Goal: Transaction & Acquisition: Purchase product/service

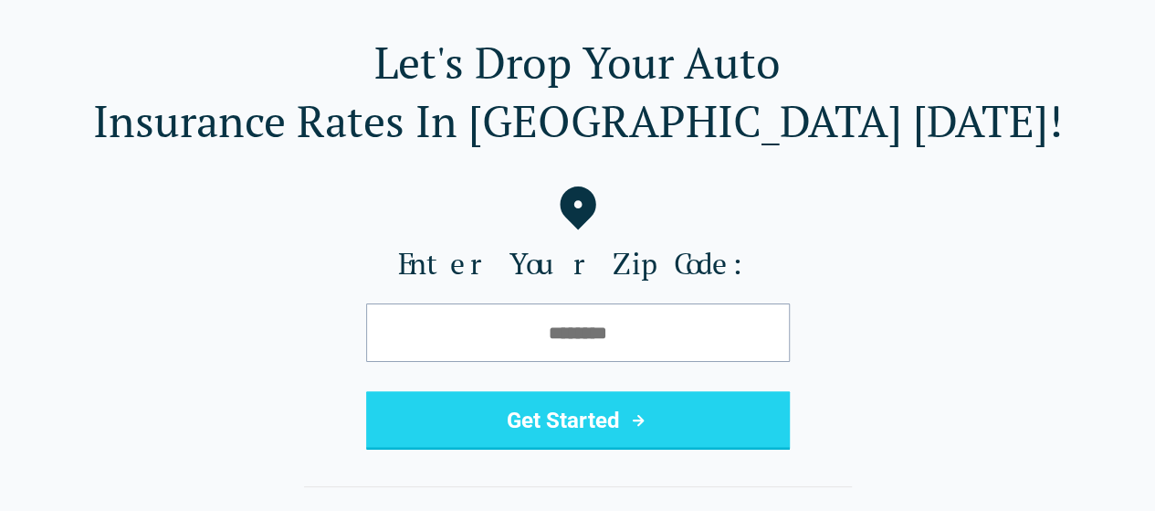
scroll to position [91, 0]
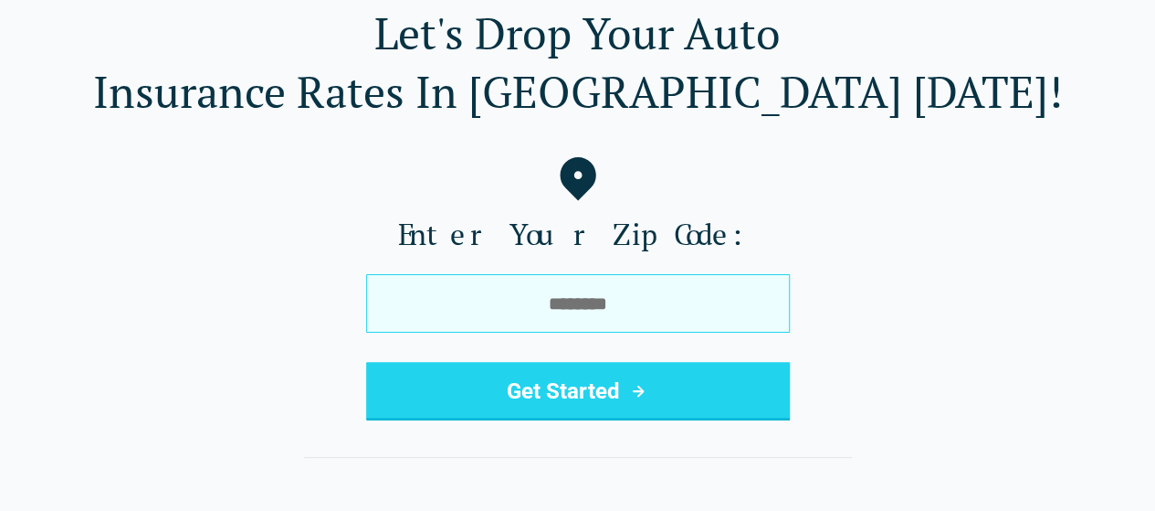
click at [637, 307] on input "tel" at bounding box center [578, 303] width 424 height 58
type input "*****"
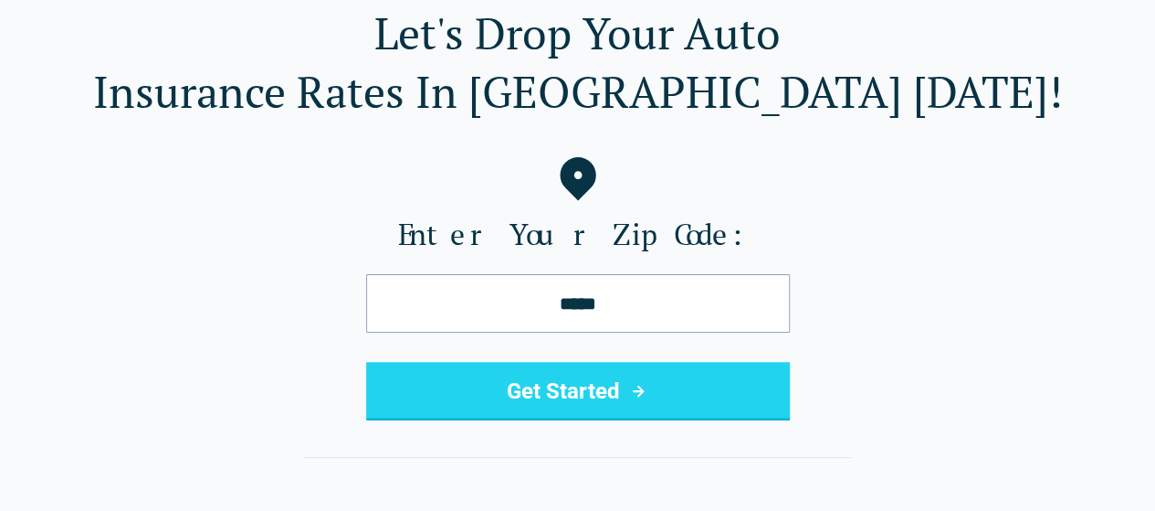
click at [629, 385] on icon "submit" at bounding box center [638, 391] width 22 height 22
click at [558, 393] on button "Get Started" at bounding box center [578, 391] width 424 height 58
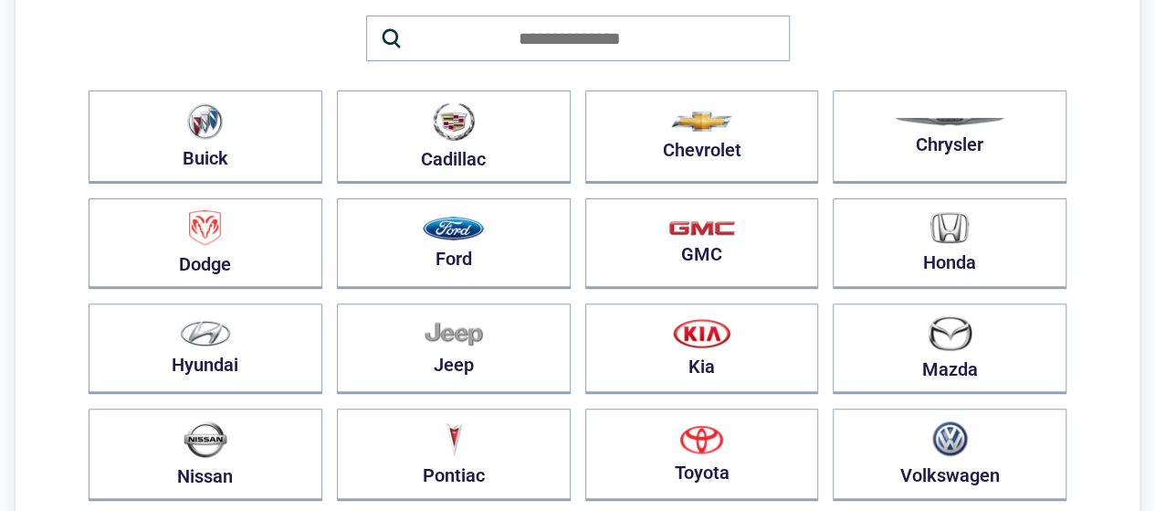
scroll to position [274, 0]
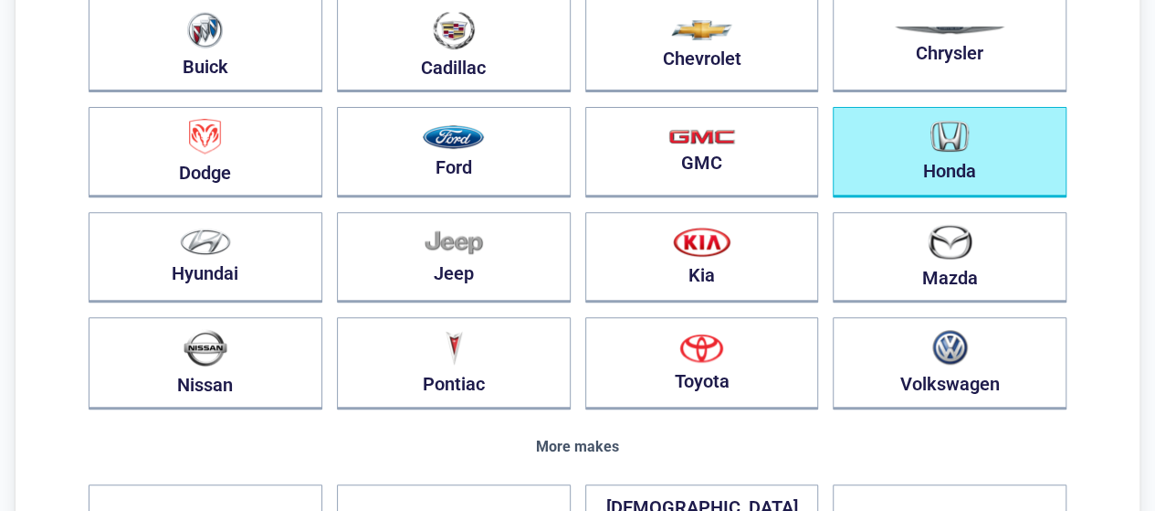
click at [944, 145] on img "button" at bounding box center [950, 137] width 38 height 32
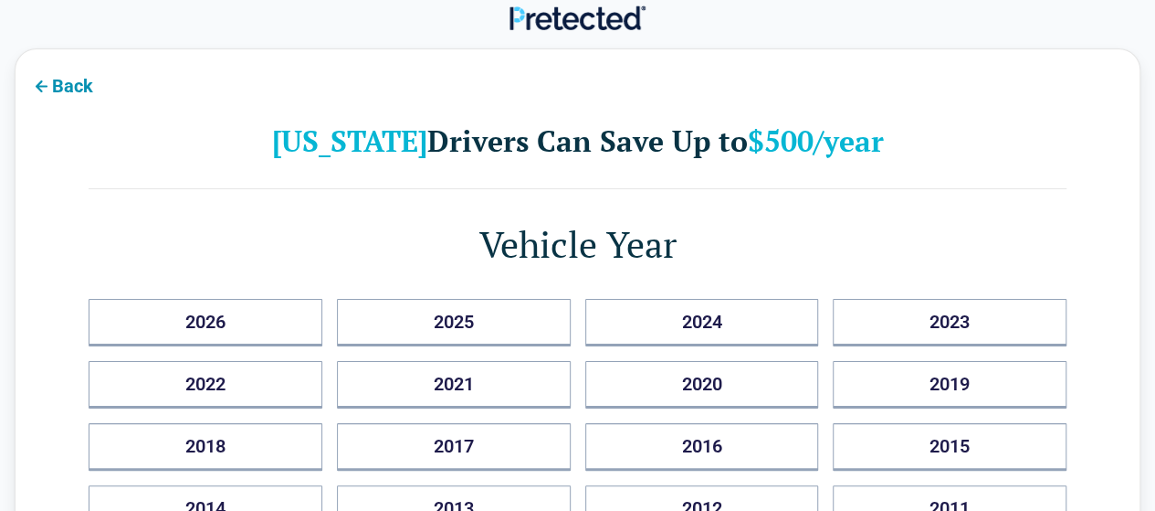
scroll to position [0, 0]
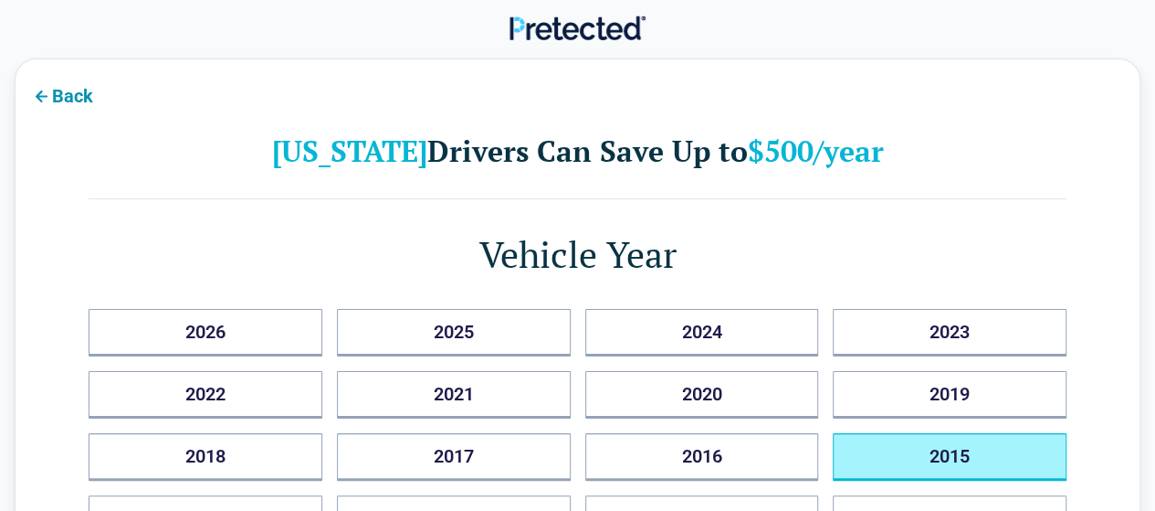
click at [923, 452] on button "2015" at bounding box center [950, 456] width 234 height 47
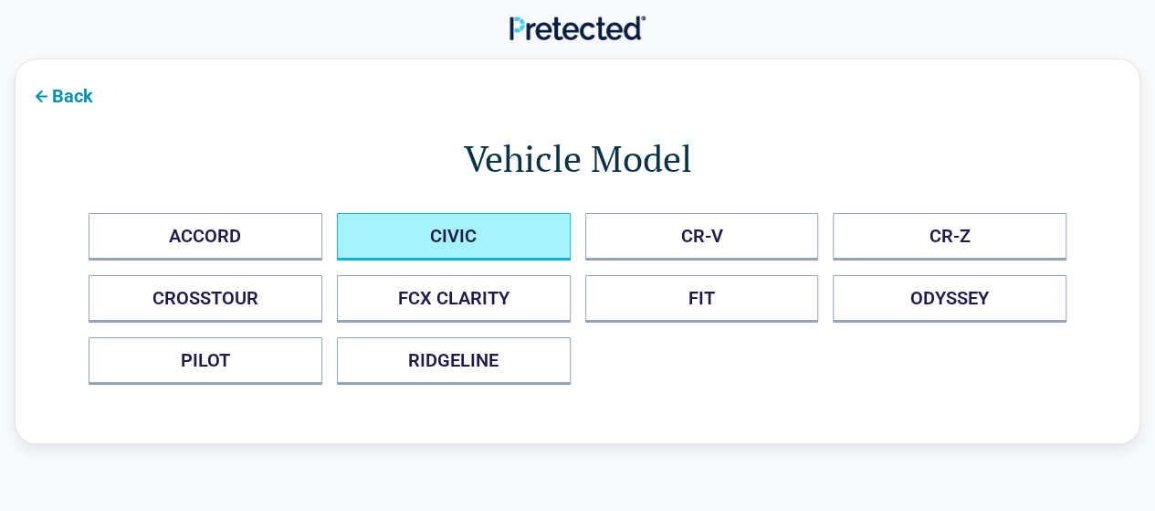
click at [510, 224] on button "CIVIC" at bounding box center [454, 236] width 234 height 47
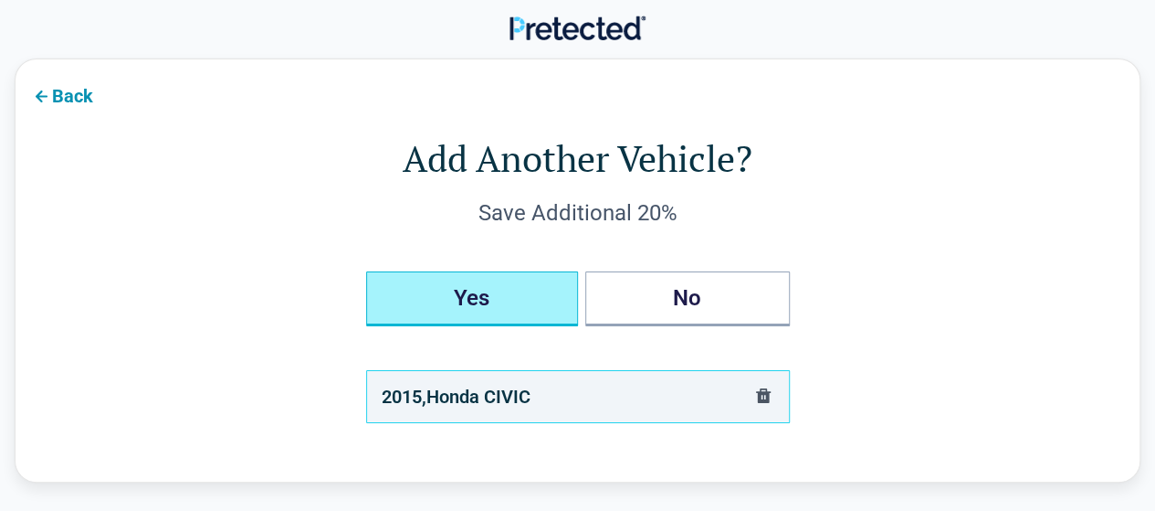
click at [482, 295] on button "Yes" at bounding box center [472, 298] width 212 height 55
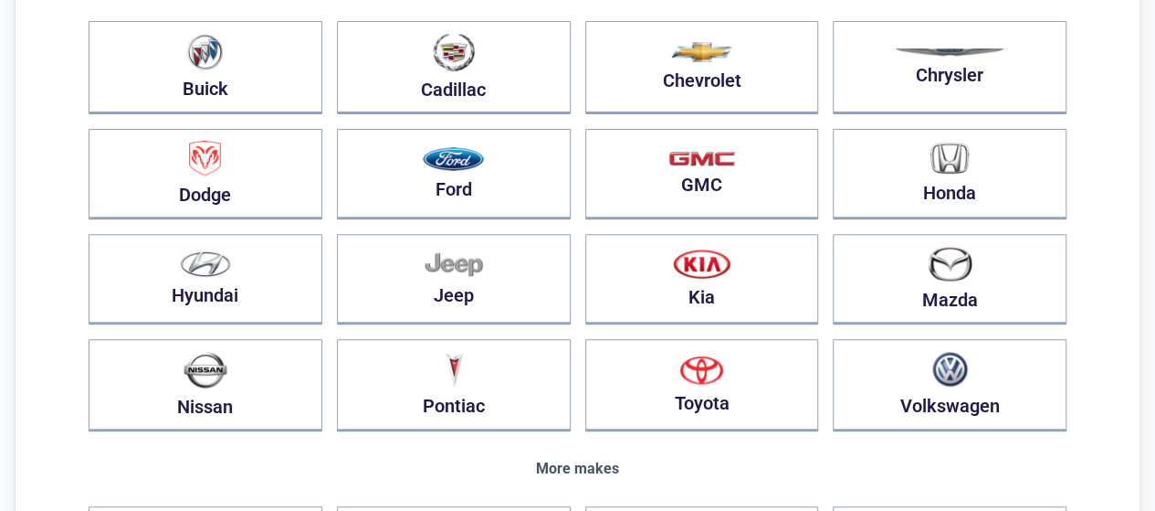
scroll to position [91, 0]
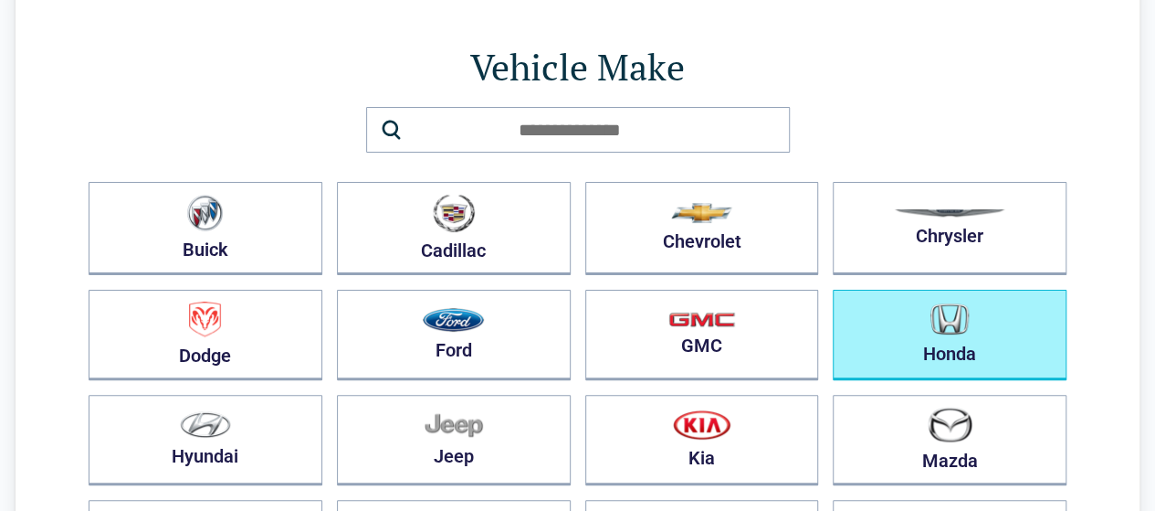
click at [959, 316] on img "button" at bounding box center [950, 319] width 38 height 32
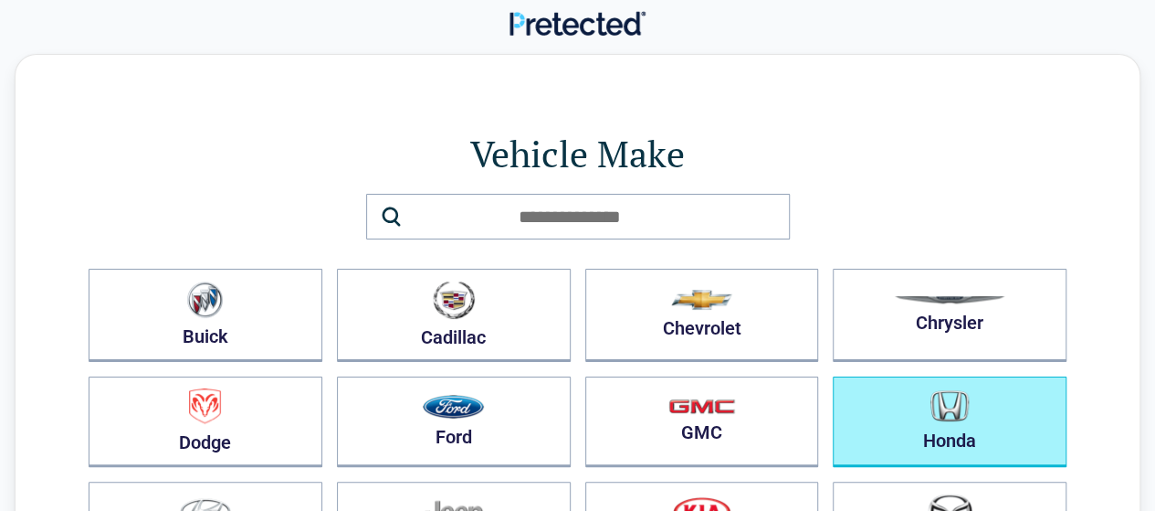
scroll to position [0, 0]
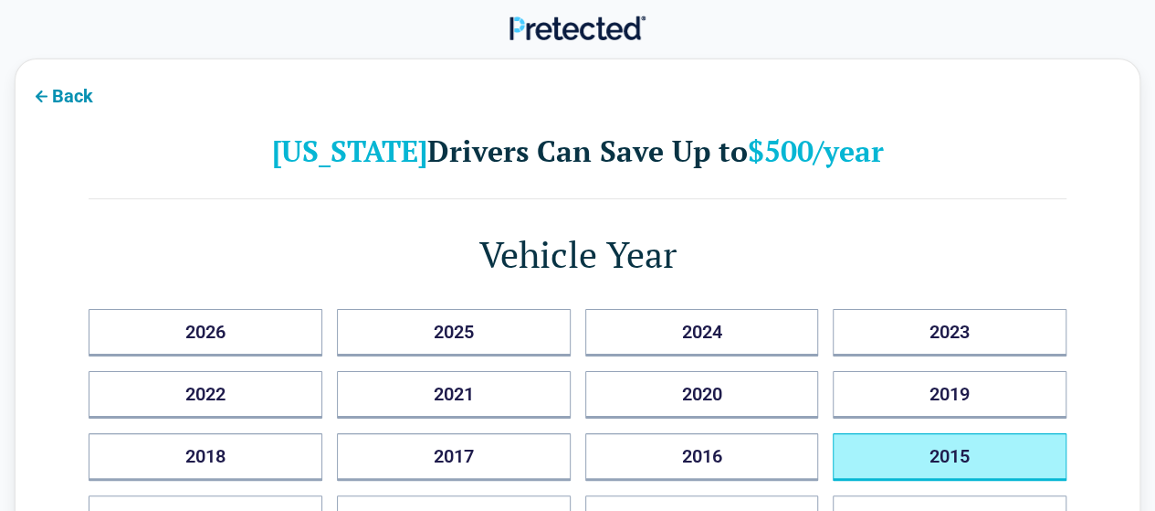
click at [862, 448] on button "2015" at bounding box center [950, 456] width 234 height 47
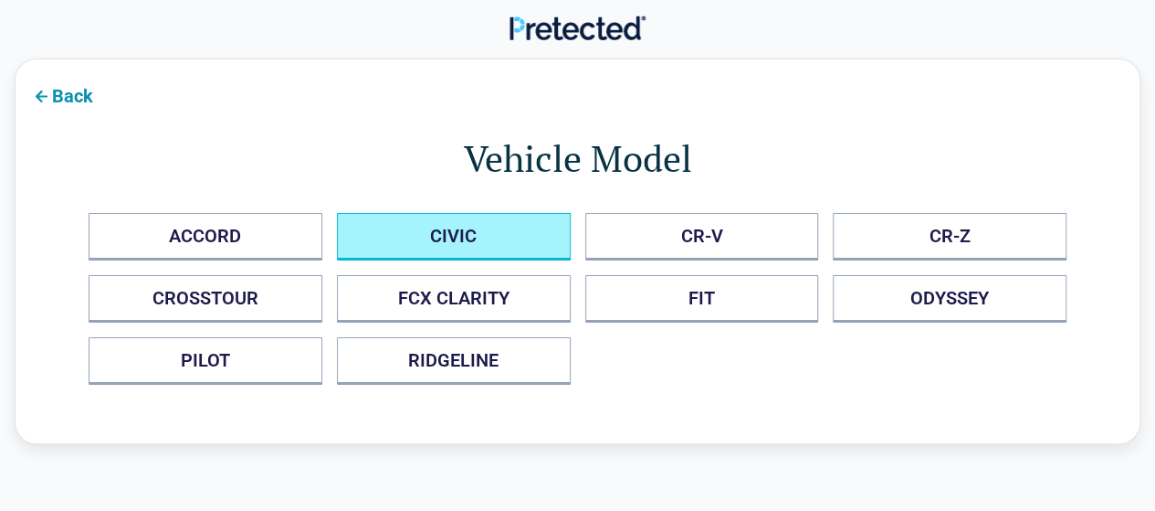
click at [519, 242] on button "CIVIC" at bounding box center [454, 236] width 234 height 47
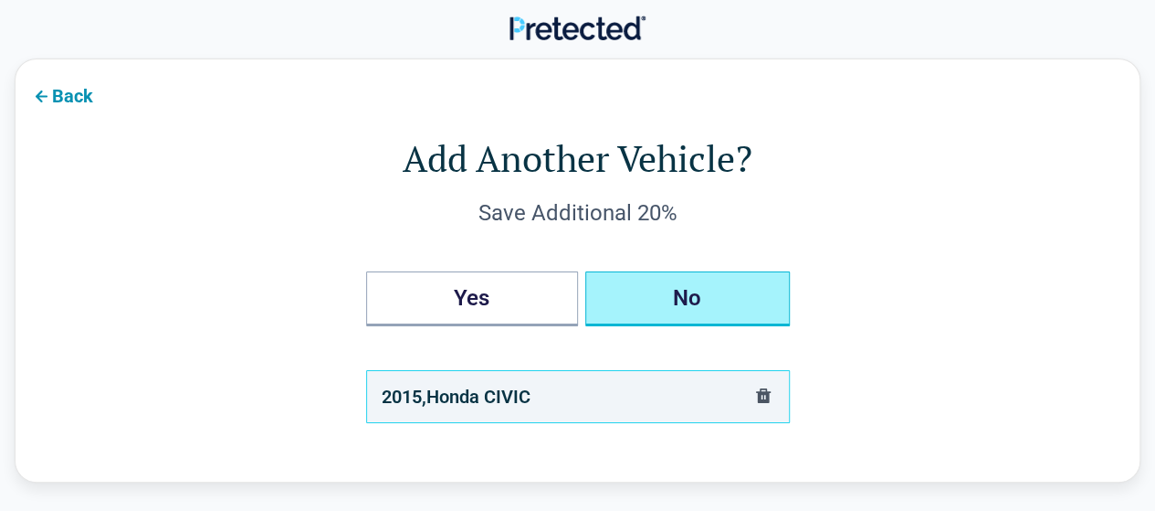
click at [640, 299] on button "No" at bounding box center [687, 298] width 205 height 55
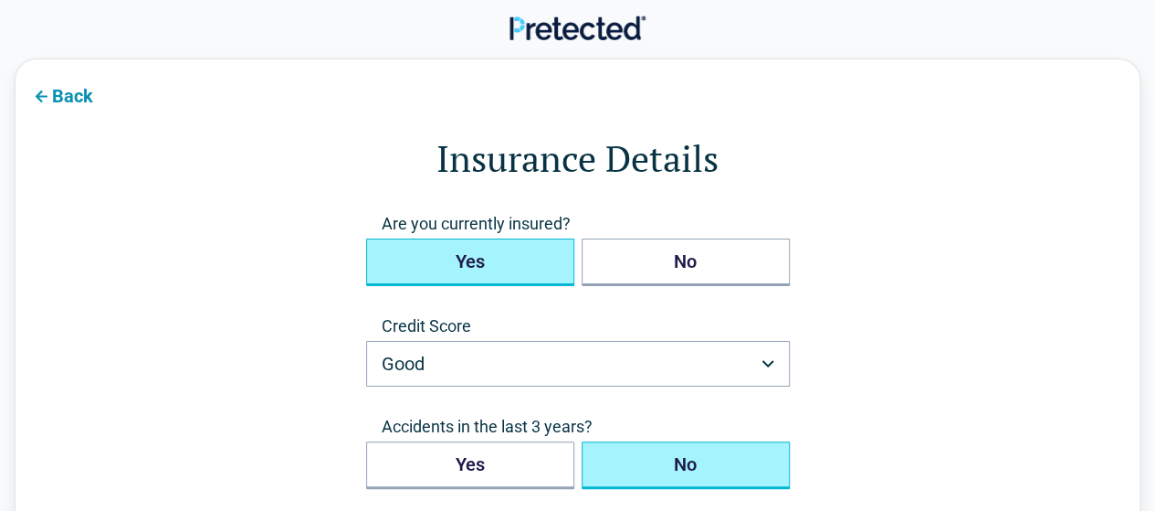
click at [495, 269] on button "Yes" at bounding box center [470, 261] width 208 height 47
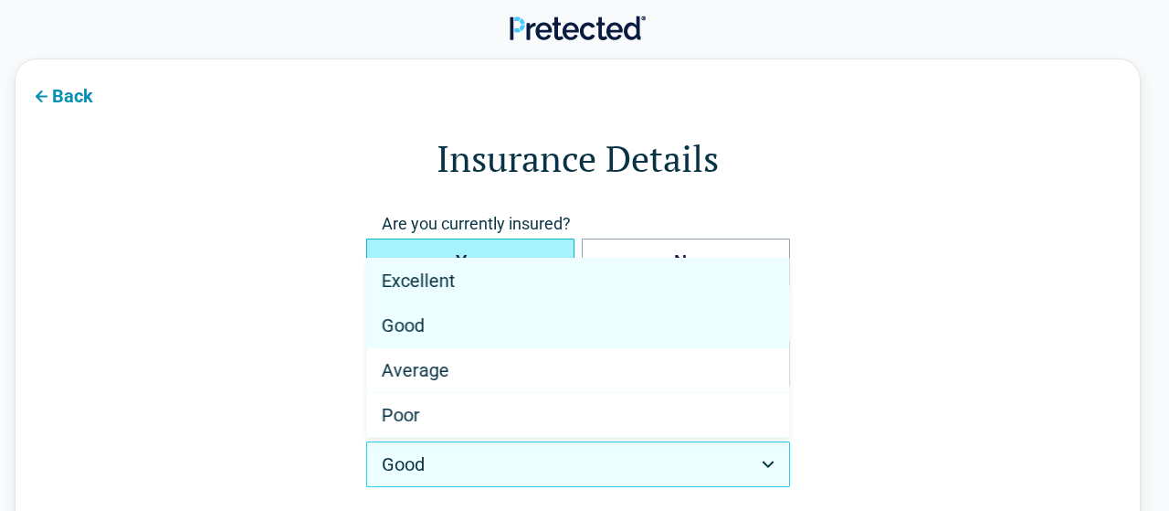
select select "*********"
